Goal: Information Seeking & Learning: Learn about a topic

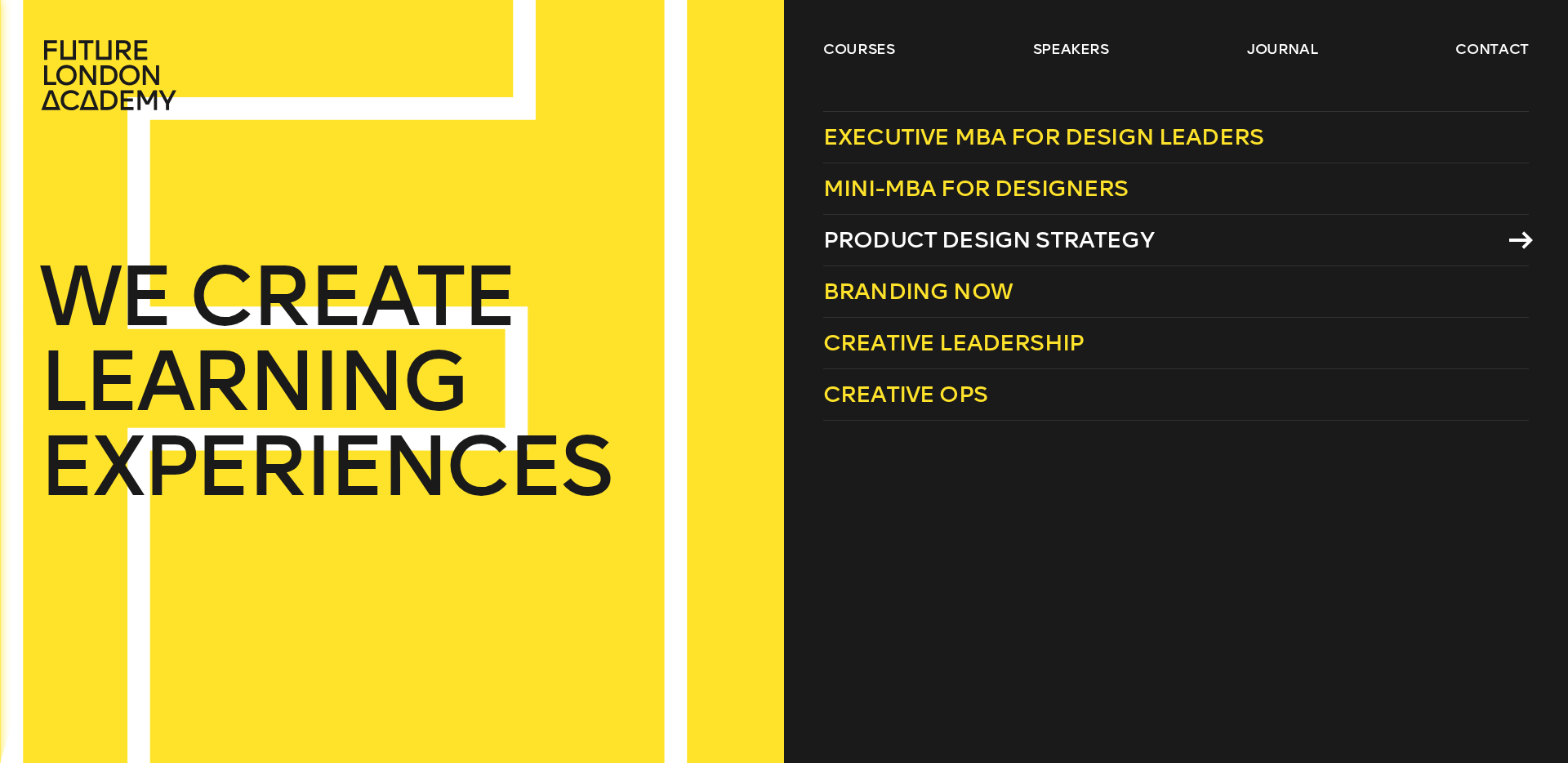
click at [892, 243] on span "Product Design Strategy" at bounding box center [988, 240] width 331 height 27
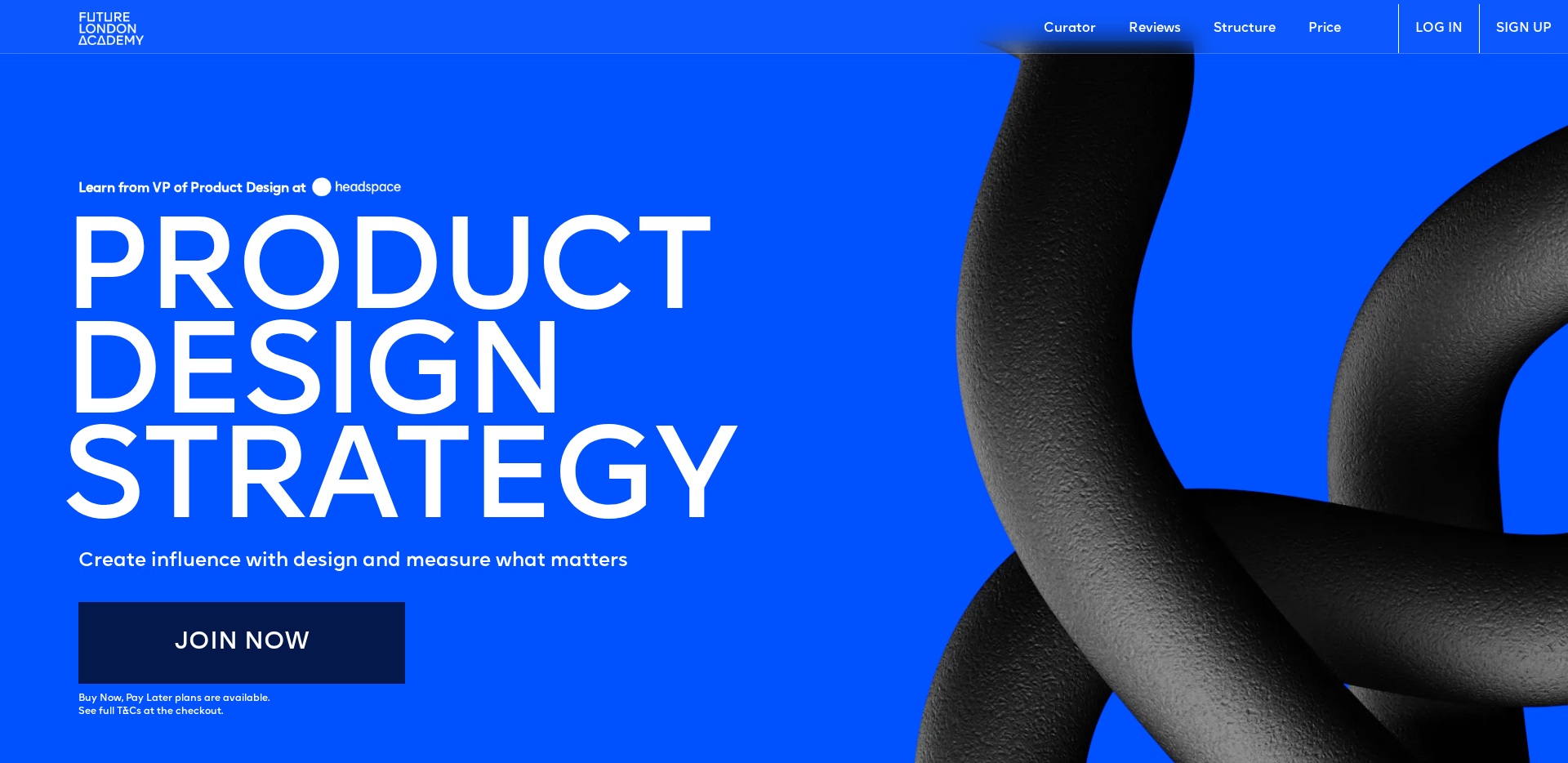
click at [1313, 23] on link "Price" at bounding box center [1325, 28] width 66 height 49
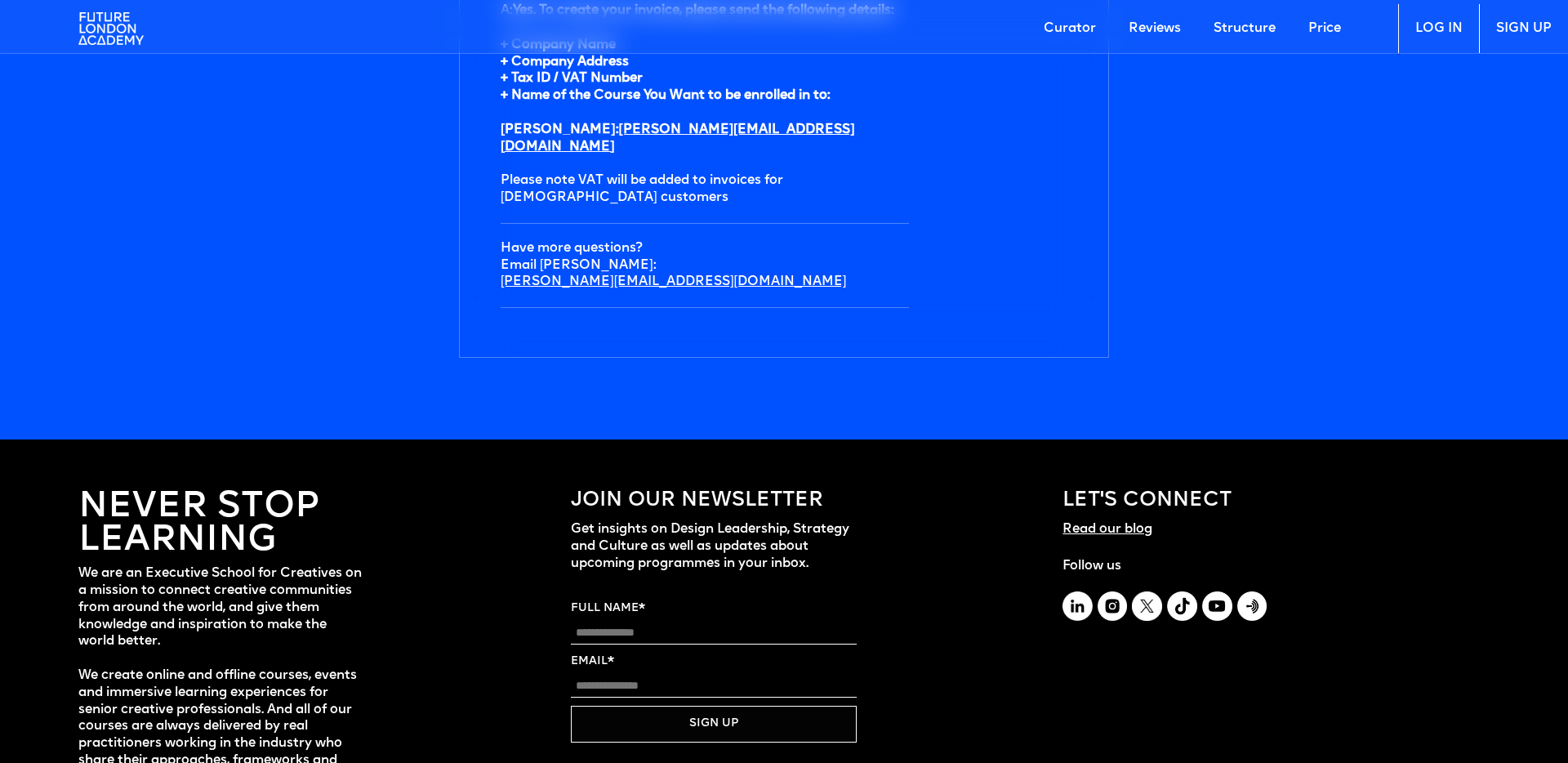
scroll to position [5705, 0]
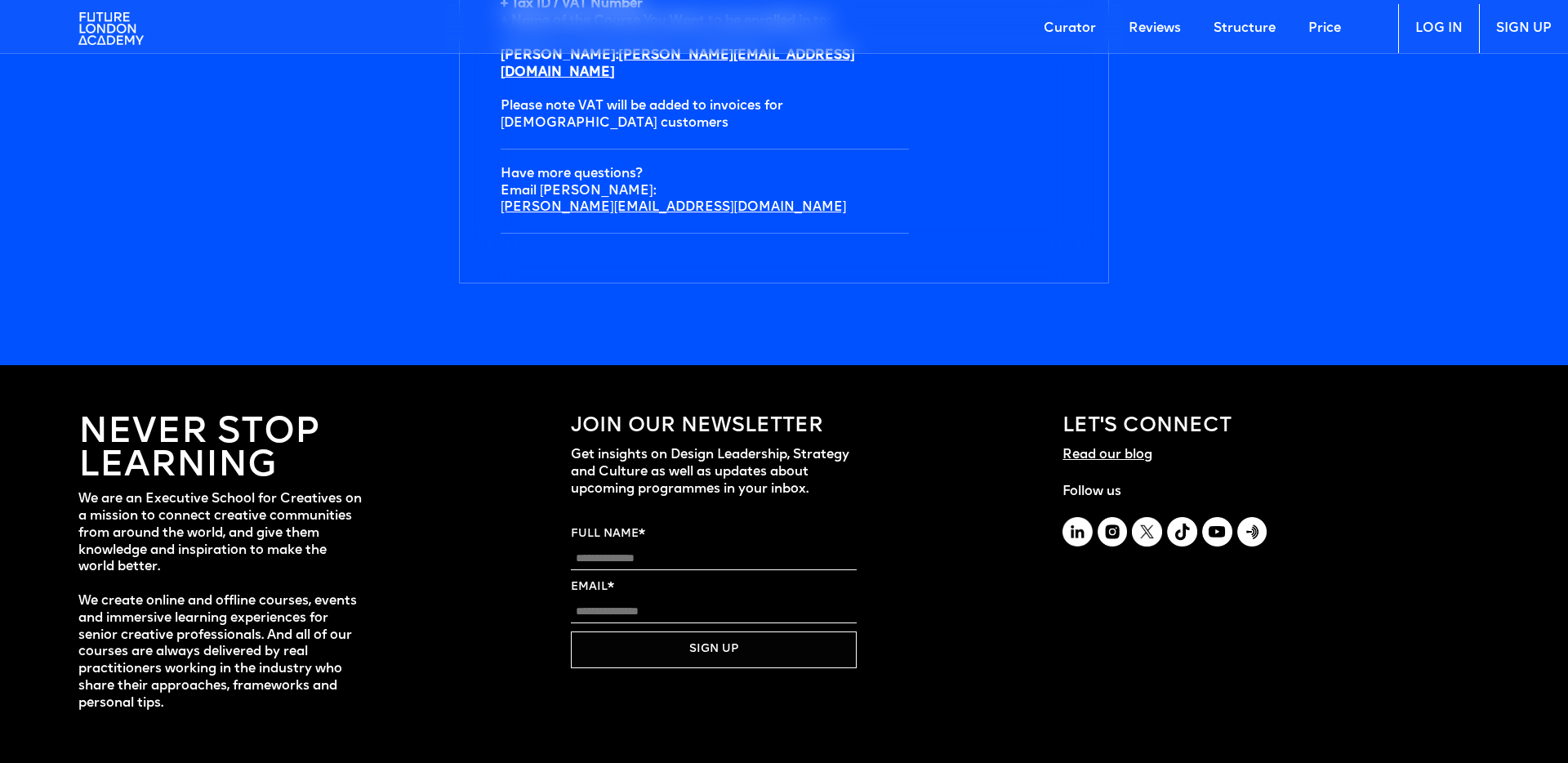
click at [125, 44] on img at bounding box center [111, 28] width 66 height 49
